Goal: Task Accomplishment & Management: Use online tool/utility

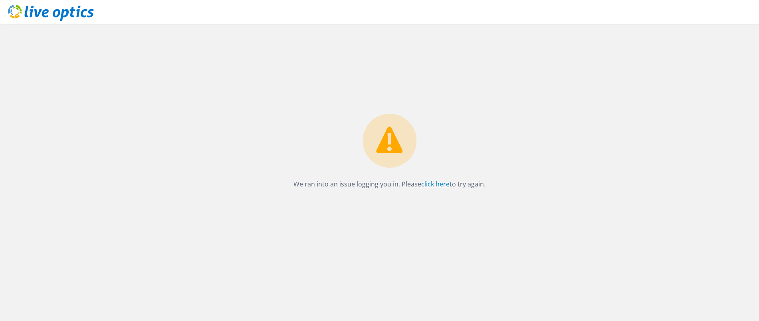
click at [432, 182] on link "click here" at bounding box center [435, 184] width 28 height 9
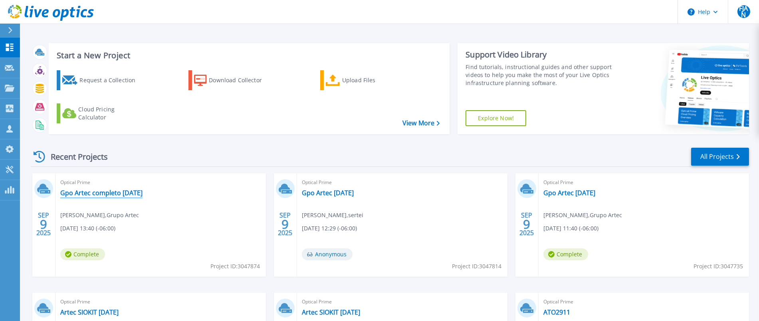
click at [91, 190] on link "Gpo Artec completo [DATE]" at bounding box center [101, 193] width 82 height 8
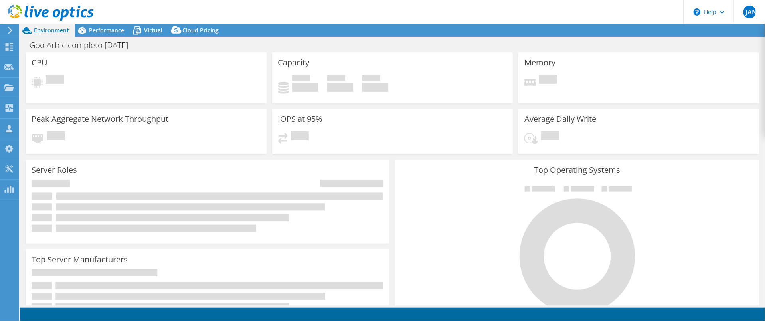
select select "USD"
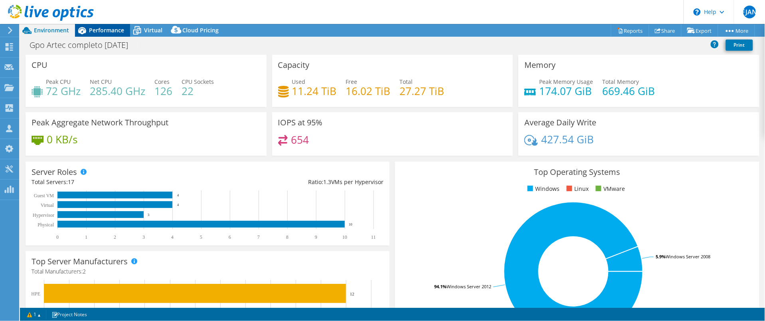
click at [96, 25] on div "Performance" at bounding box center [102, 30] width 55 height 13
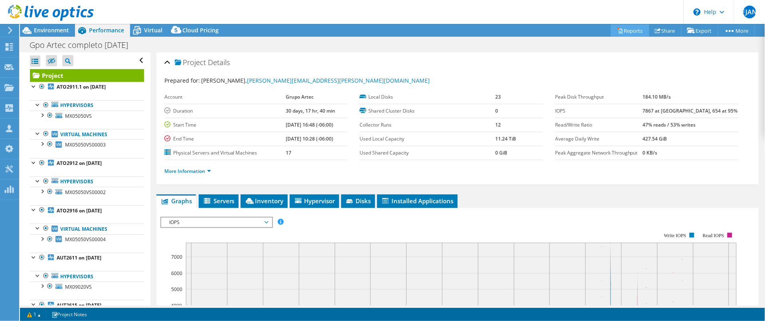
click at [631, 30] on link "Reports" at bounding box center [630, 30] width 38 height 12
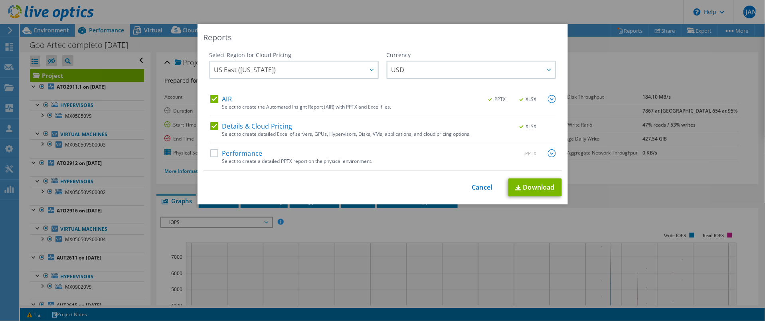
click at [213, 152] on label "Performance" at bounding box center [236, 153] width 52 height 8
click at [0, 0] on input "Performance" at bounding box center [0, 0] width 0 height 0
click at [547, 69] on icon at bounding box center [549, 70] width 4 height 2
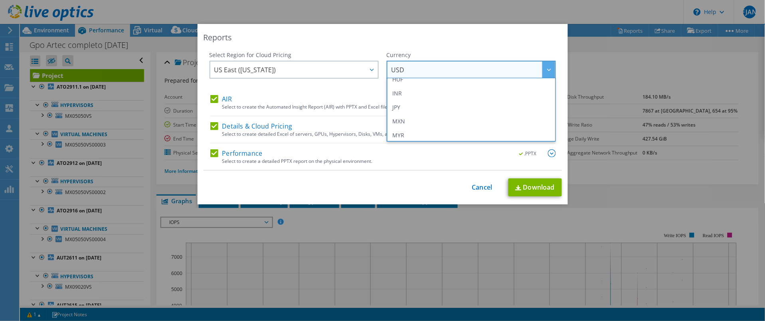
scroll to position [165, 0]
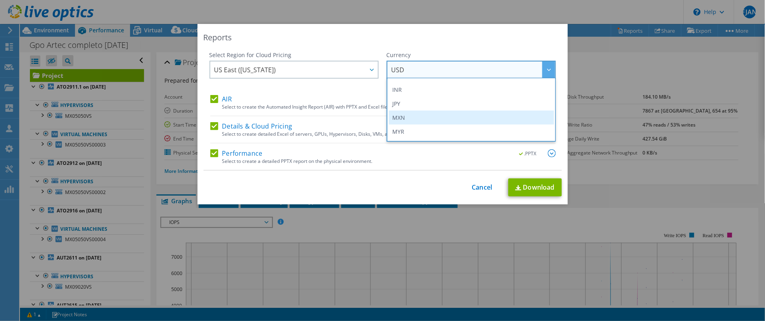
click at [430, 117] on li "MXN" at bounding box center [471, 118] width 165 height 14
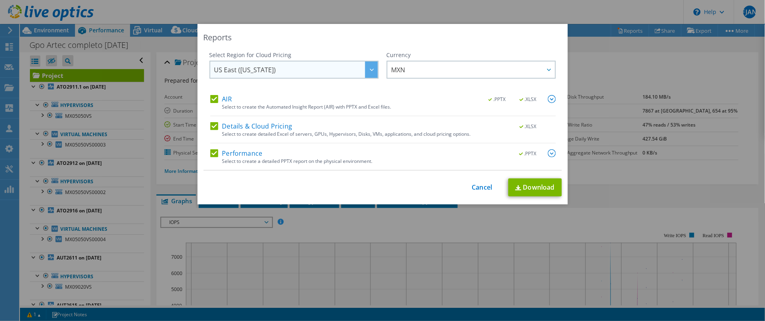
click at [365, 73] on div at bounding box center [371, 69] width 13 height 16
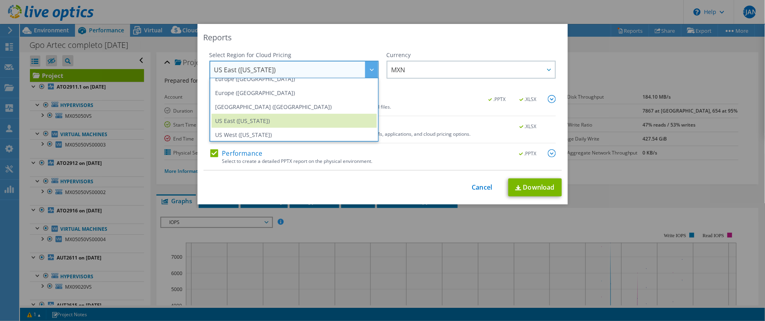
scroll to position [108, 0]
click at [408, 194] on div "This process may take a while, please wait... Cancel Download" at bounding box center [383, 187] width 358 height 18
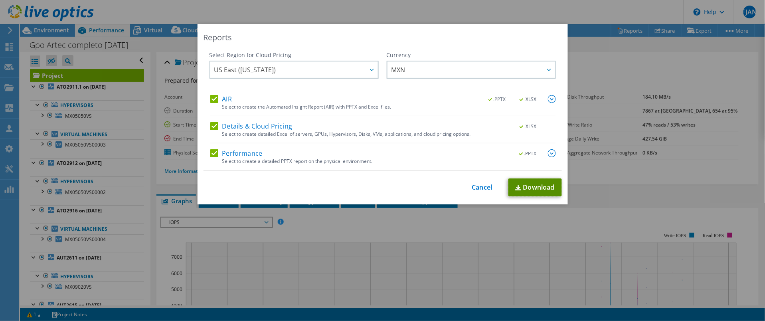
click at [536, 188] on link "Download" at bounding box center [534, 187] width 53 height 18
click at [475, 186] on link "Cancel" at bounding box center [482, 188] width 20 height 8
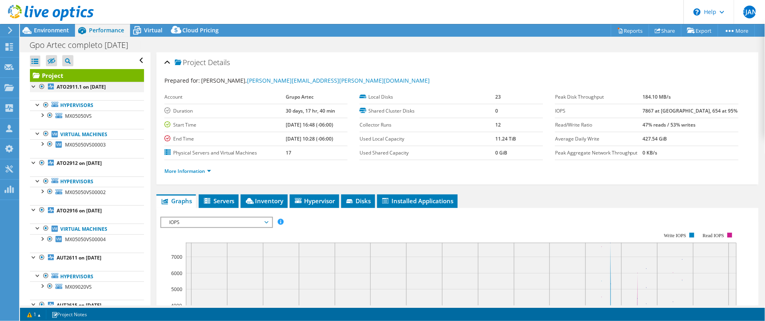
click at [33, 86] on div at bounding box center [34, 86] width 8 height 8
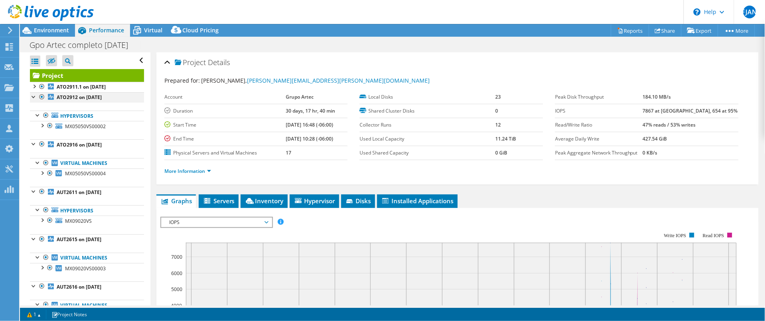
click at [33, 96] on div at bounding box center [34, 96] width 8 height 8
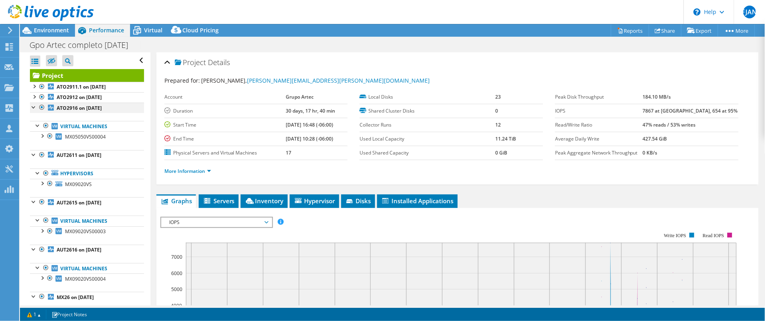
click at [31, 107] on div at bounding box center [34, 107] width 8 height 8
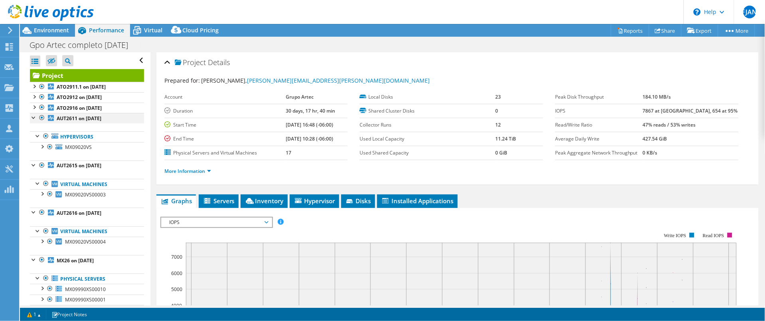
click at [32, 114] on div at bounding box center [34, 117] width 8 height 8
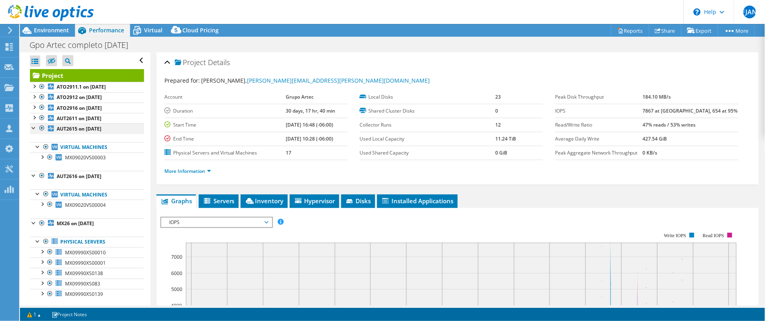
click at [33, 129] on div at bounding box center [34, 127] width 8 height 8
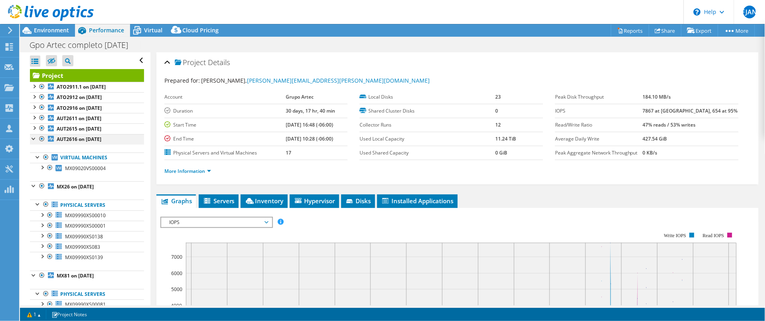
click at [33, 137] on div at bounding box center [34, 138] width 8 height 8
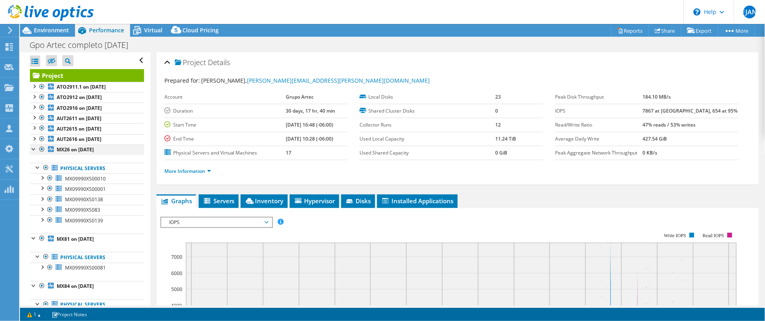
click at [32, 151] on div at bounding box center [34, 148] width 8 height 8
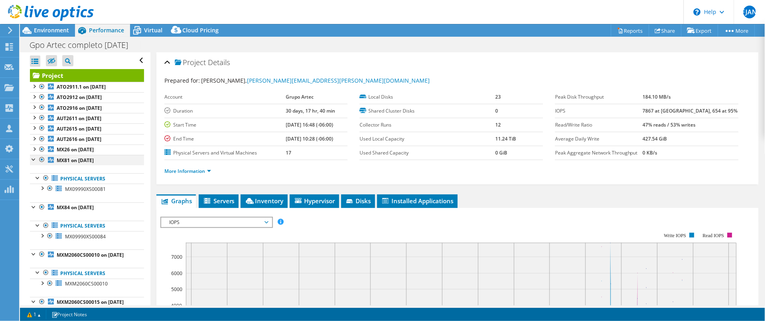
click at [32, 160] on div at bounding box center [34, 159] width 8 height 8
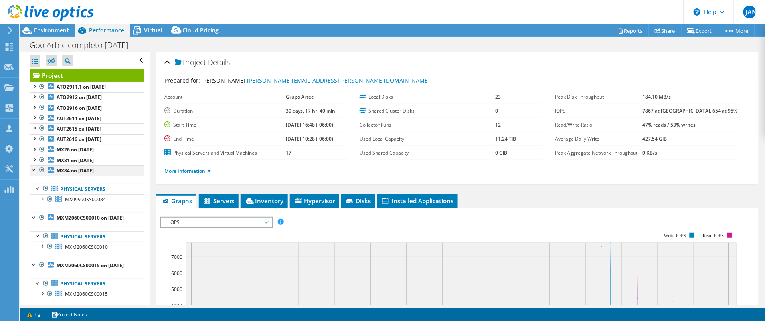
click at [37, 170] on div at bounding box center [34, 169] width 8 height 8
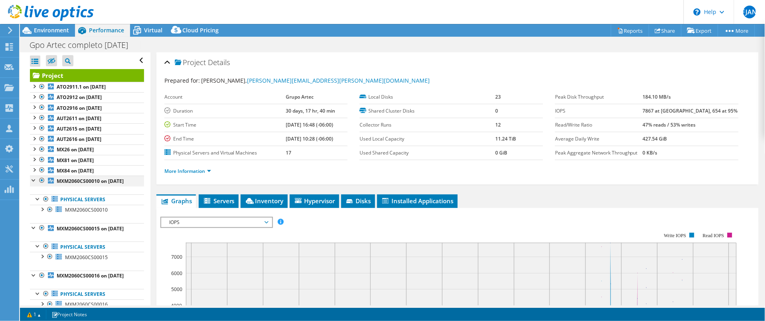
click at [33, 179] on div at bounding box center [34, 180] width 8 height 8
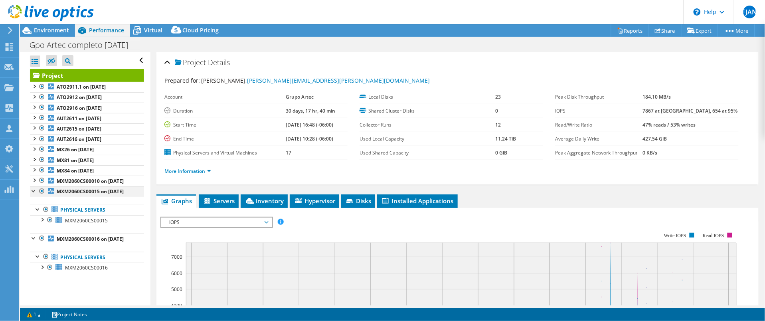
click at [34, 194] on div at bounding box center [34, 190] width 8 height 8
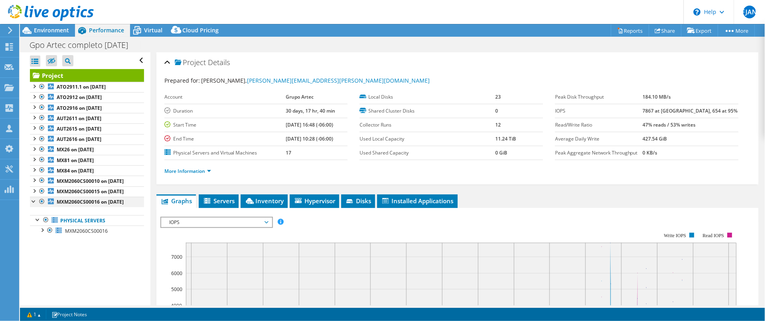
click at [34, 205] on div at bounding box center [34, 201] width 8 height 8
click at [32, 149] on div at bounding box center [34, 148] width 8 height 8
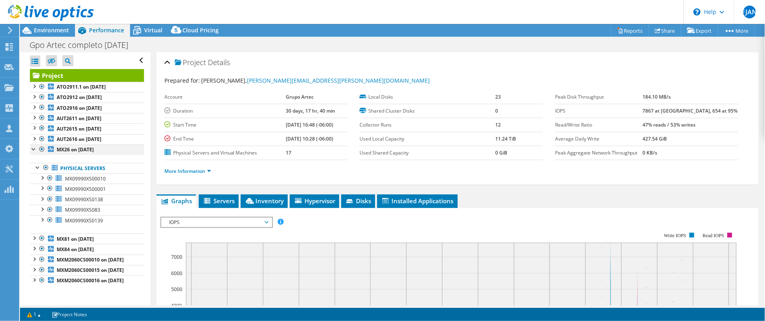
click at [33, 148] on div at bounding box center [34, 148] width 8 height 8
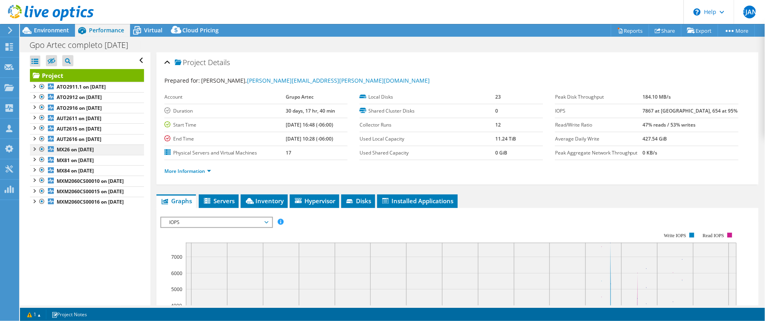
click at [34, 149] on div at bounding box center [34, 148] width 8 height 8
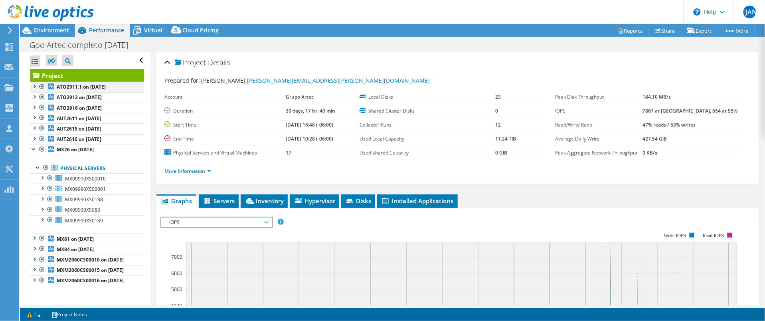
click at [33, 85] on div at bounding box center [34, 86] width 8 height 8
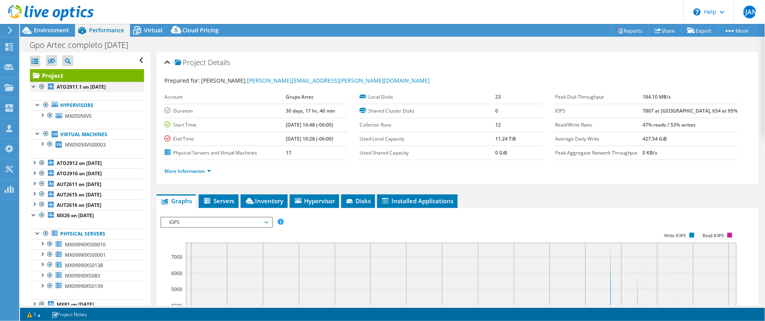
click at [31, 84] on div at bounding box center [34, 86] width 8 height 8
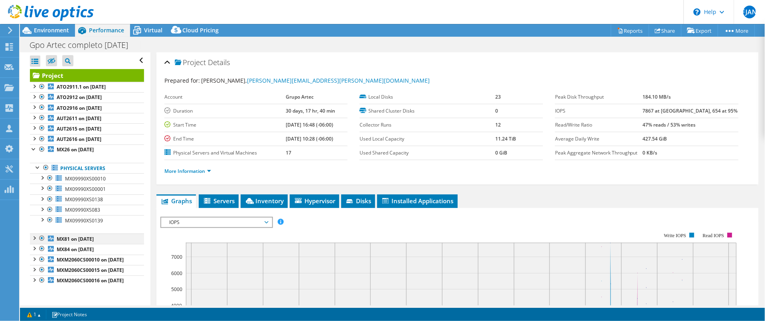
click at [34, 239] on div at bounding box center [34, 237] width 8 height 8
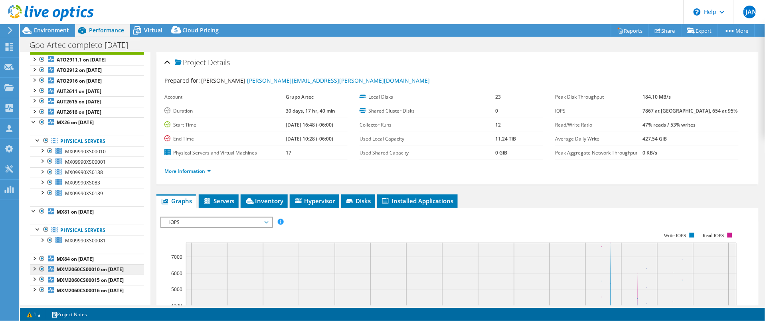
scroll to position [49, 0]
click at [32, 254] on div at bounding box center [34, 258] width 8 height 8
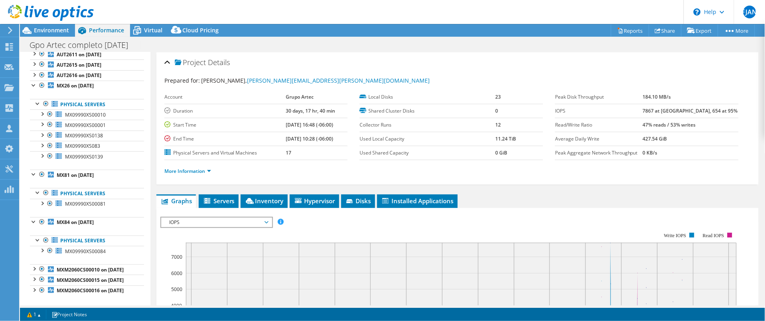
scroll to position [68, 0]
click at [36, 189] on div at bounding box center [38, 192] width 8 height 8
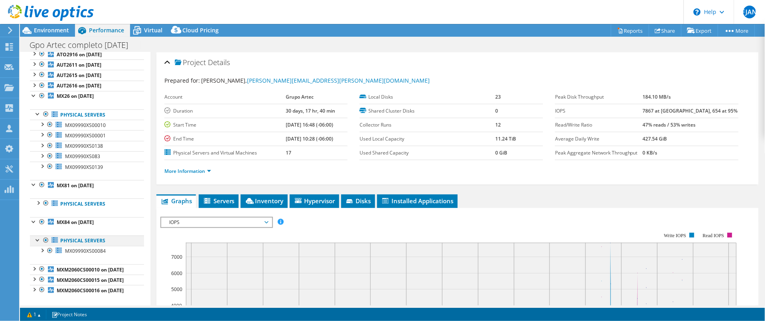
click at [37, 235] on div at bounding box center [38, 239] width 8 height 8
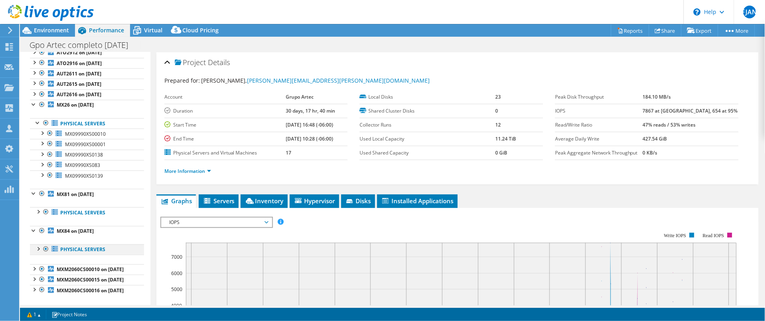
scroll to position [65, 0]
click at [32, 190] on div at bounding box center [34, 194] width 8 height 8
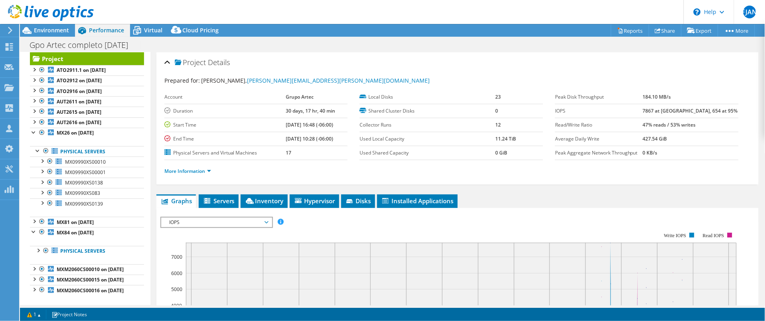
scroll to position [39, 0]
click at [32, 227] on div at bounding box center [34, 231] width 8 height 8
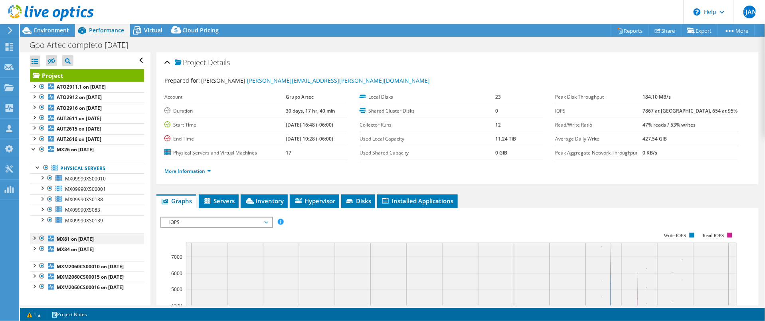
scroll to position [12, 0]
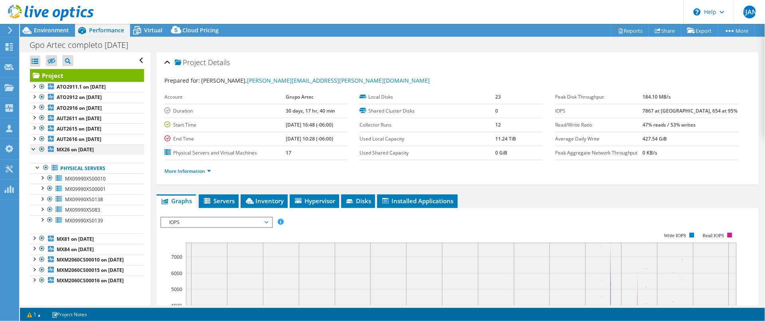
click at [32, 144] on div at bounding box center [34, 148] width 8 height 8
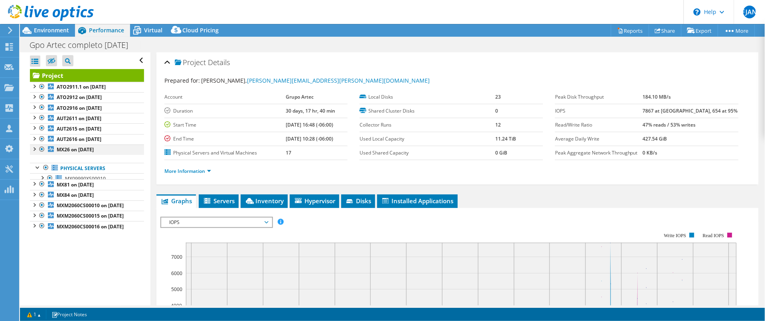
scroll to position [0, 0]
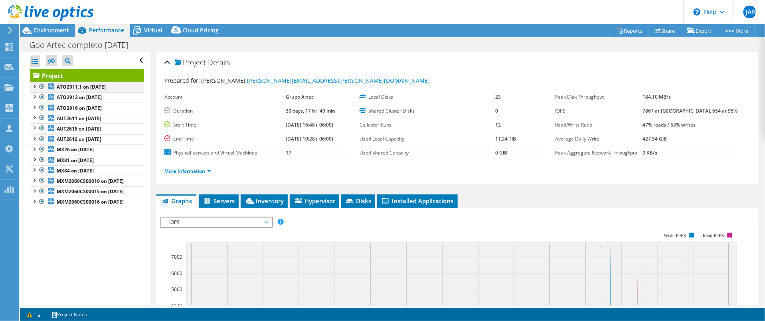
click at [30, 85] on div at bounding box center [34, 86] width 8 height 8
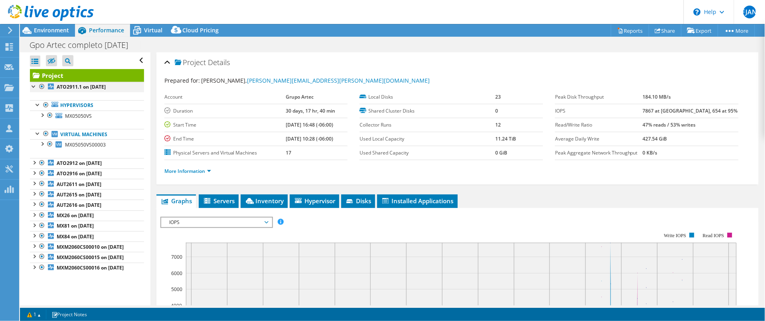
click at [32, 85] on div at bounding box center [34, 86] width 8 height 8
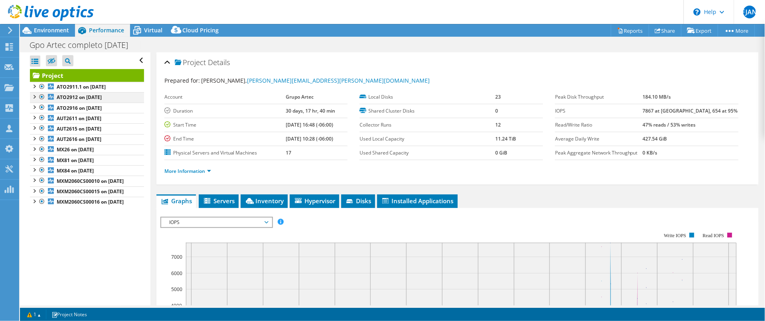
click at [35, 97] on div at bounding box center [34, 96] width 8 height 8
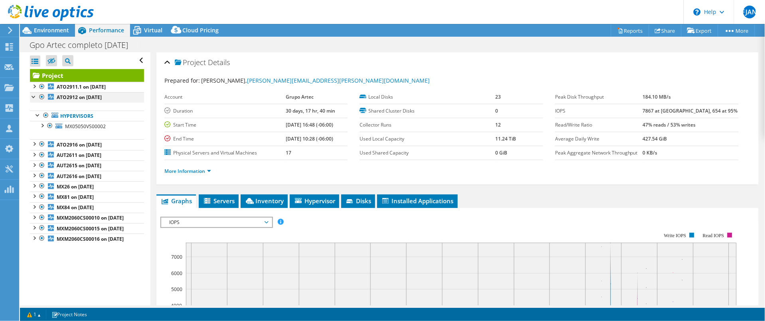
click at [35, 97] on div at bounding box center [34, 96] width 8 height 8
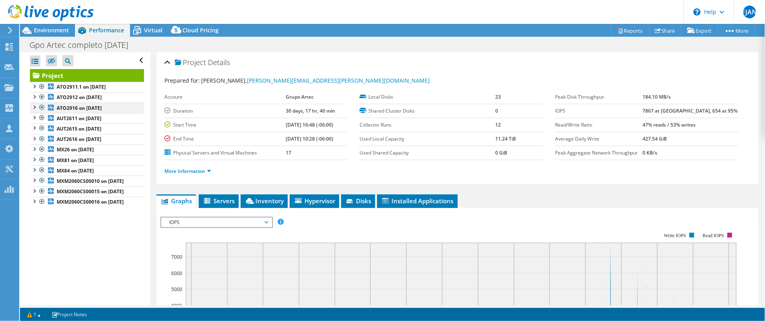
click at [35, 106] on div at bounding box center [34, 107] width 8 height 8
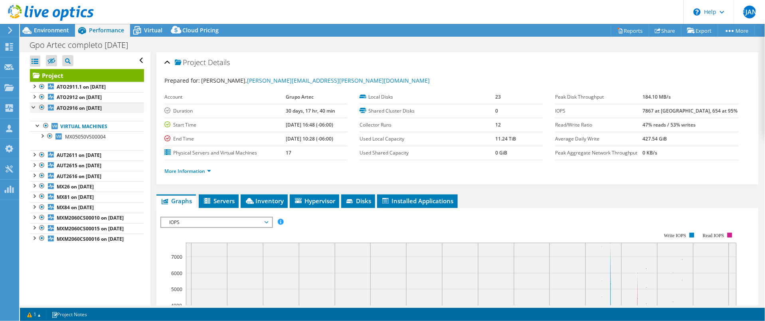
click at [35, 106] on div at bounding box center [34, 107] width 8 height 8
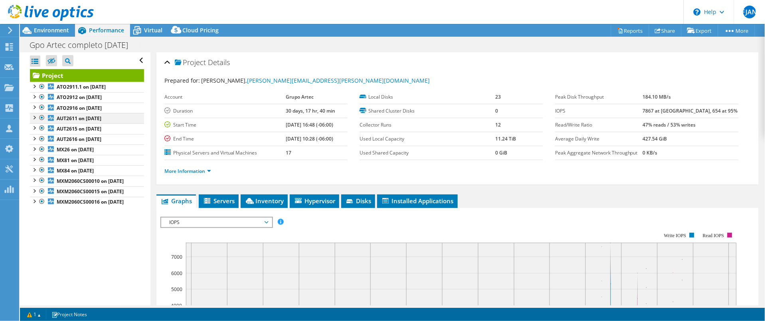
click at [35, 117] on div at bounding box center [34, 117] width 8 height 8
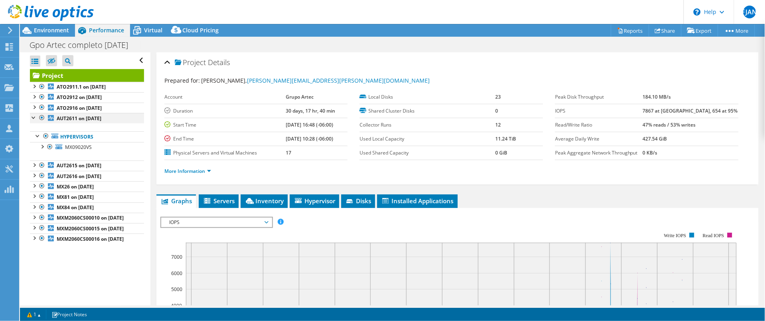
click at [35, 116] on div at bounding box center [34, 117] width 8 height 8
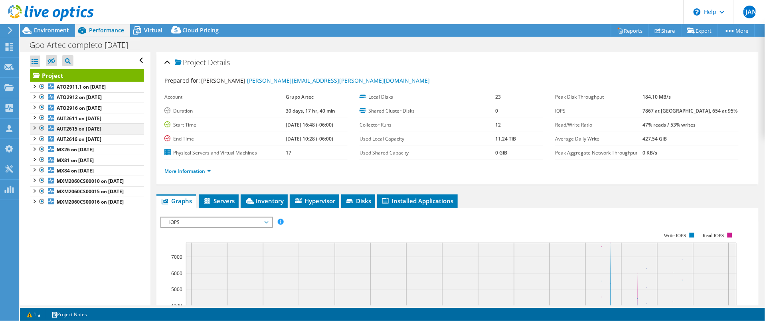
click at [34, 129] on div at bounding box center [34, 127] width 8 height 8
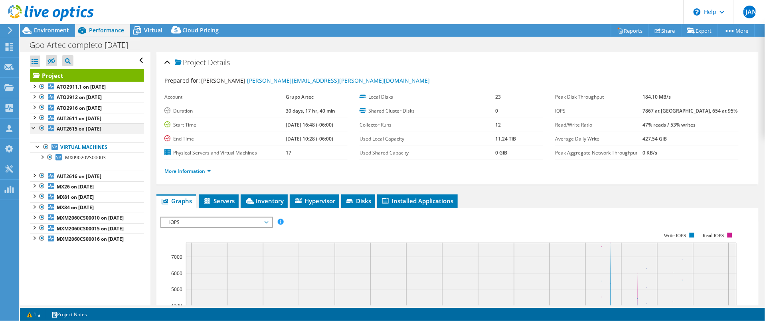
click at [34, 128] on div at bounding box center [34, 127] width 8 height 8
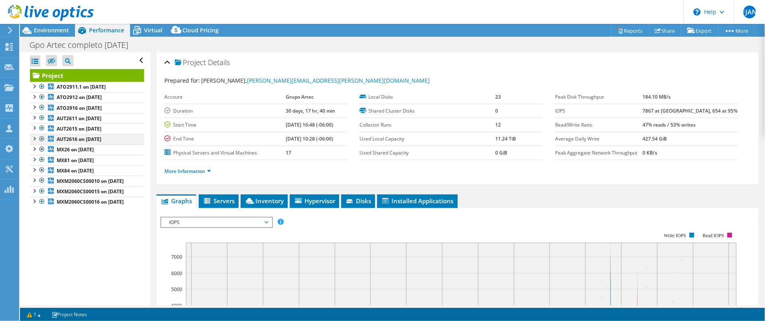
click at [34, 138] on div at bounding box center [34, 138] width 8 height 8
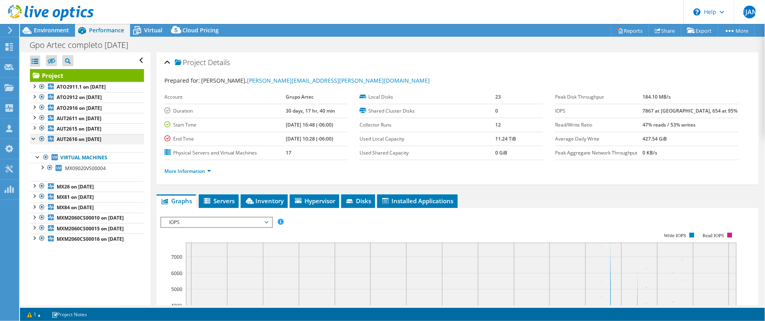
click at [34, 138] on div at bounding box center [34, 138] width 8 height 8
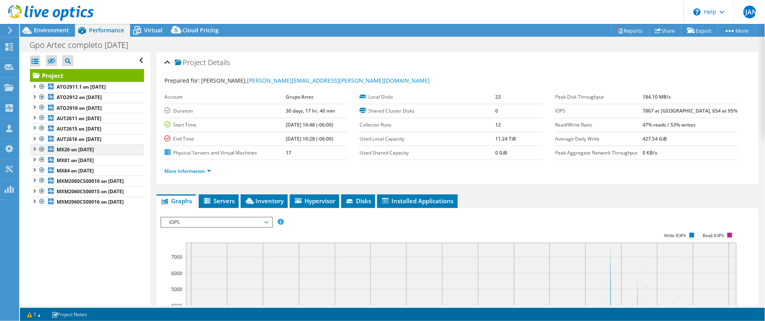
click at [35, 148] on div at bounding box center [34, 148] width 8 height 8
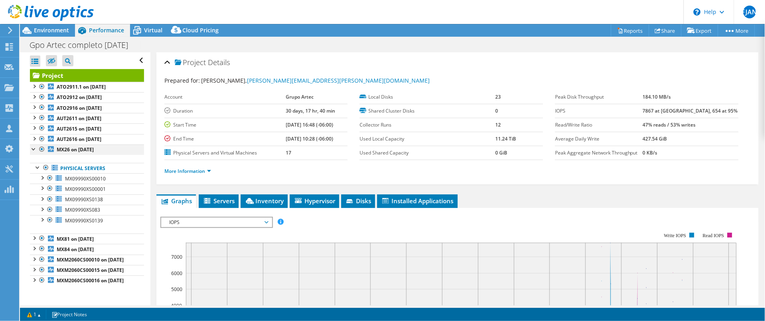
click at [33, 148] on div at bounding box center [34, 148] width 8 height 8
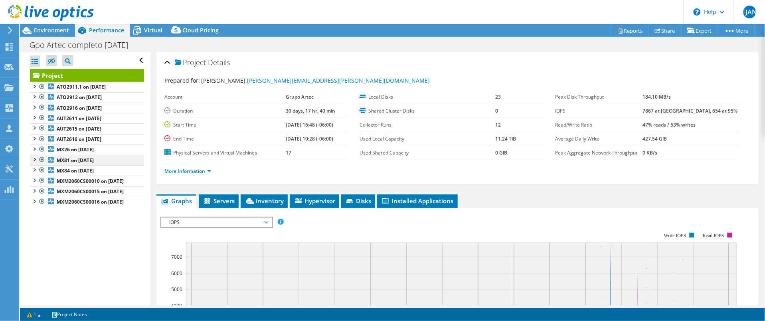
click at [34, 158] on div at bounding box center [34, 159] width 8 height 8
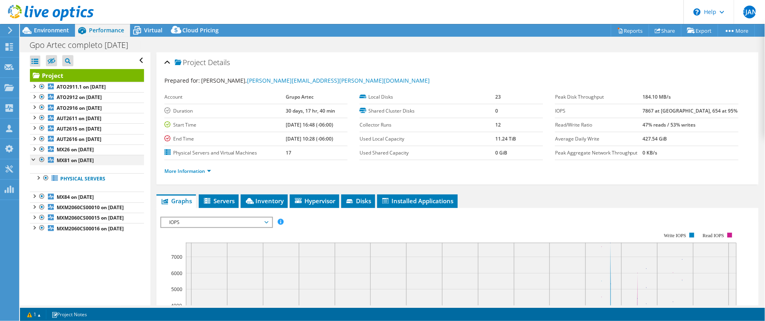
click at [34, 158] on div at bounding box center [34, 159] width 8 height 8
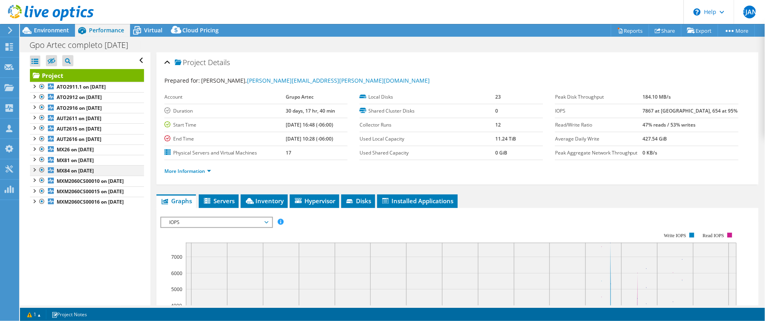
click at [36, 169] on div at bounding box center [34, 169] width 8 height 8
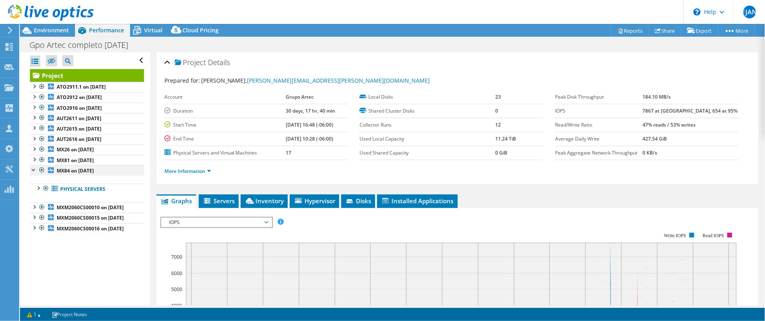
click at [33, 170] on div at bounding box center [34, 169] width 8 height 8
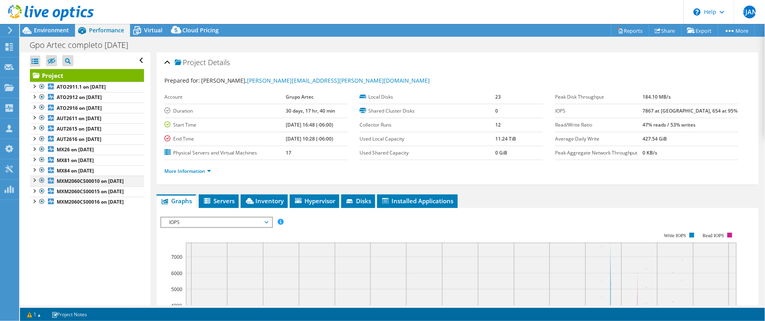
click at [37, 180] on div at bounding box center [34, 180] width 8 height 8
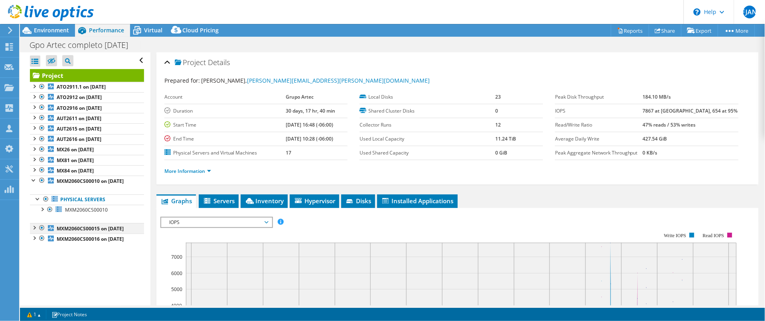
click at [35, 231] on div at bounding box center [34, 227] width 8 height 8
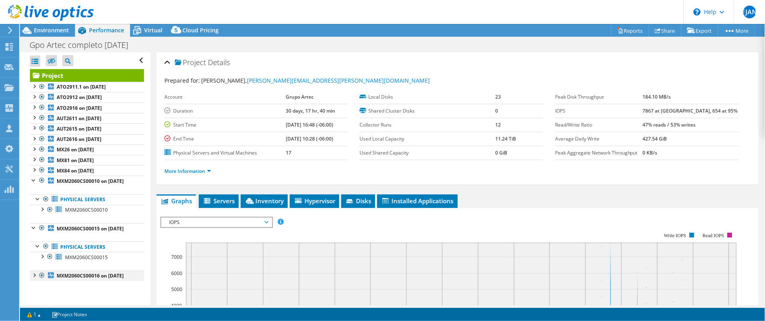
click at [37, 279] on div at bounding box center [34, 275] width 8 height 8
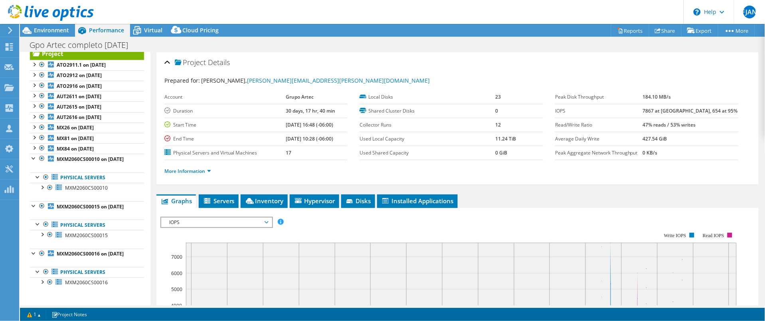
scroll to position [39, 0]
click at [33, 154] on div at bounding box center [34, 158] width 8 height 8
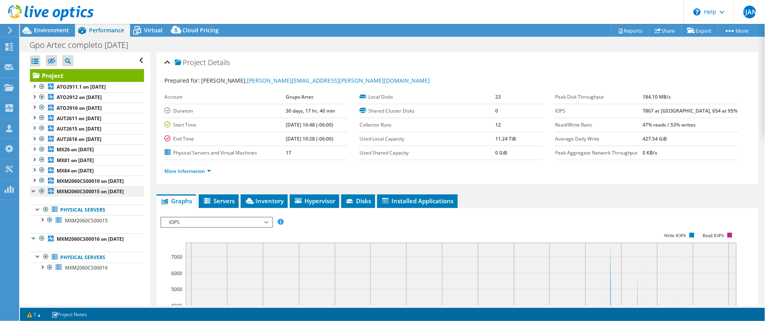
scroll to position [7, 0]
click at [36, 192] on div at bounding box center [34, 190] width 8 height 8
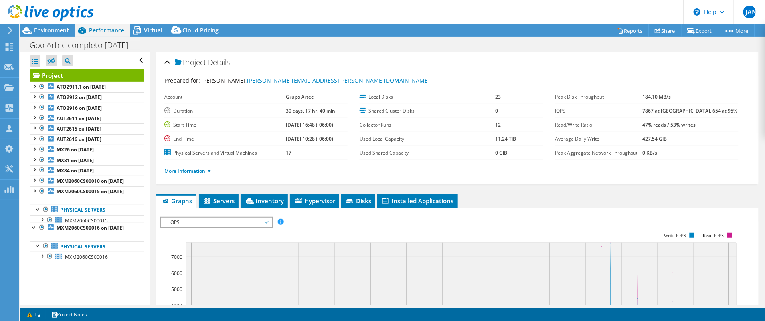
scroll to position [0, 0]
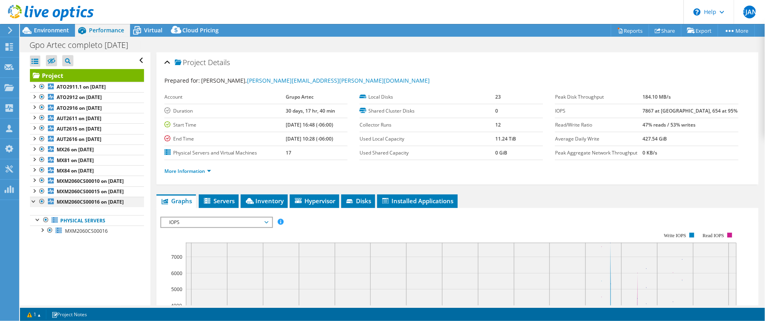
click at [33, 205] on div at bounding box center [34, 201] width 8 height 8
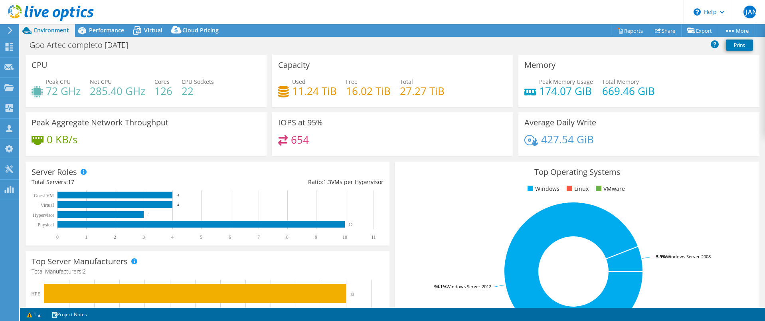
select select "USEast"
select select "MXN"
